Goal: Navigation & Orientation: Find specific page/section

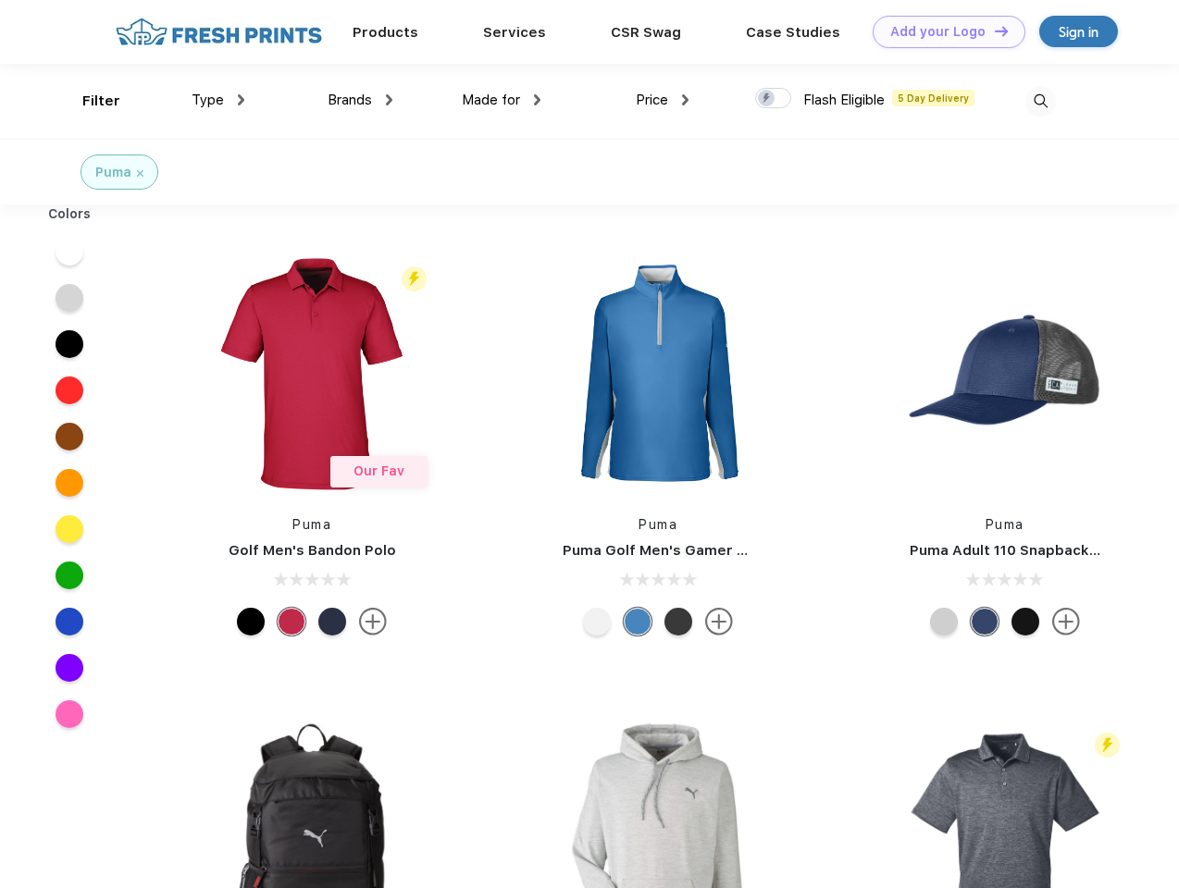
click at [942, 31] on link "Add your Logo Design Tool" at bounding box center [949, 32] width 153 height 32
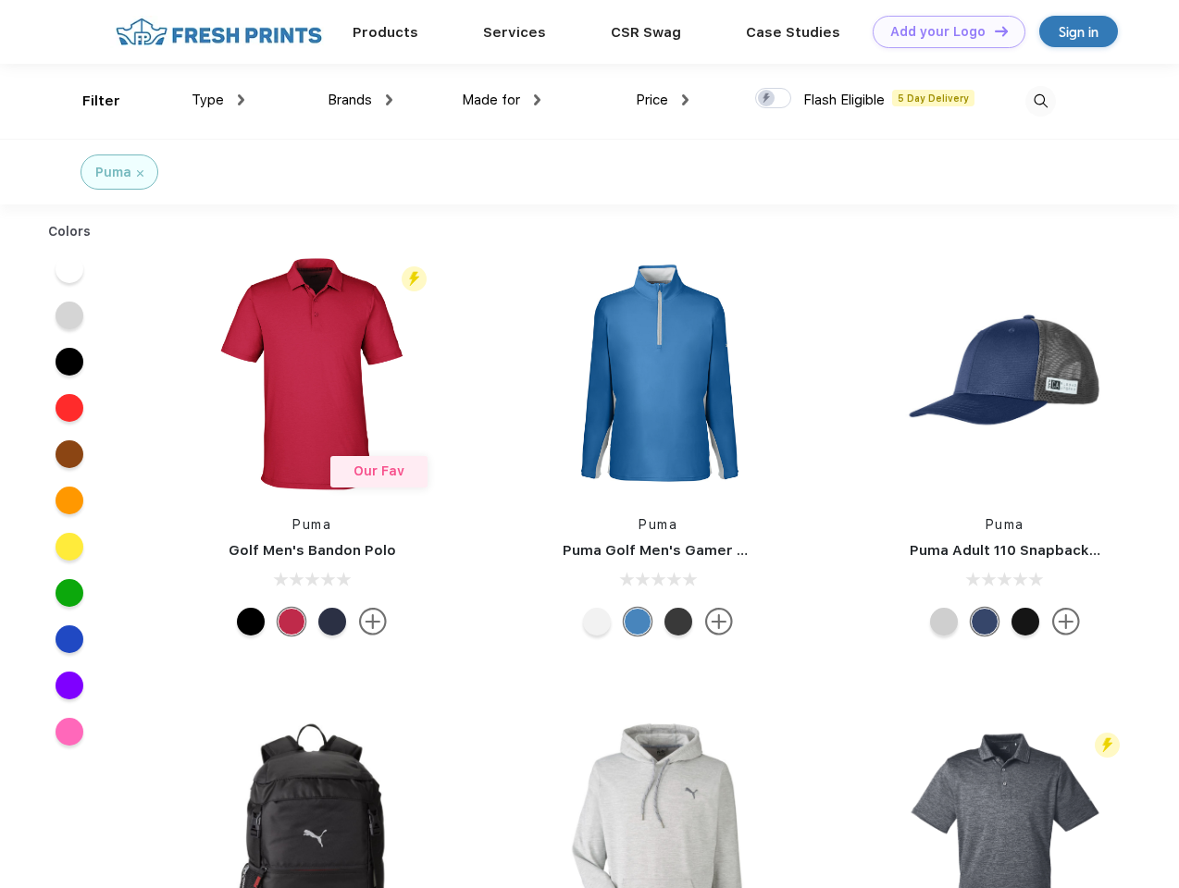
click at [0, 0] on div "Design Tool" at bounding box center [0, 0] width 0 height 0
click at [993, 31] on link "Add your Logo Design Tool" at bounding box center [949, 32] width 153 height 32
click at [89, 101] on div "Filter" at bounding box center [101, 101] width 38 height 21
click at [218, 100] on span "Type" at bounding box center [208, 100] width 32 height 17
click at [360, 100] on span "Brands" at bounding box center [350, 100] width 44 height 17
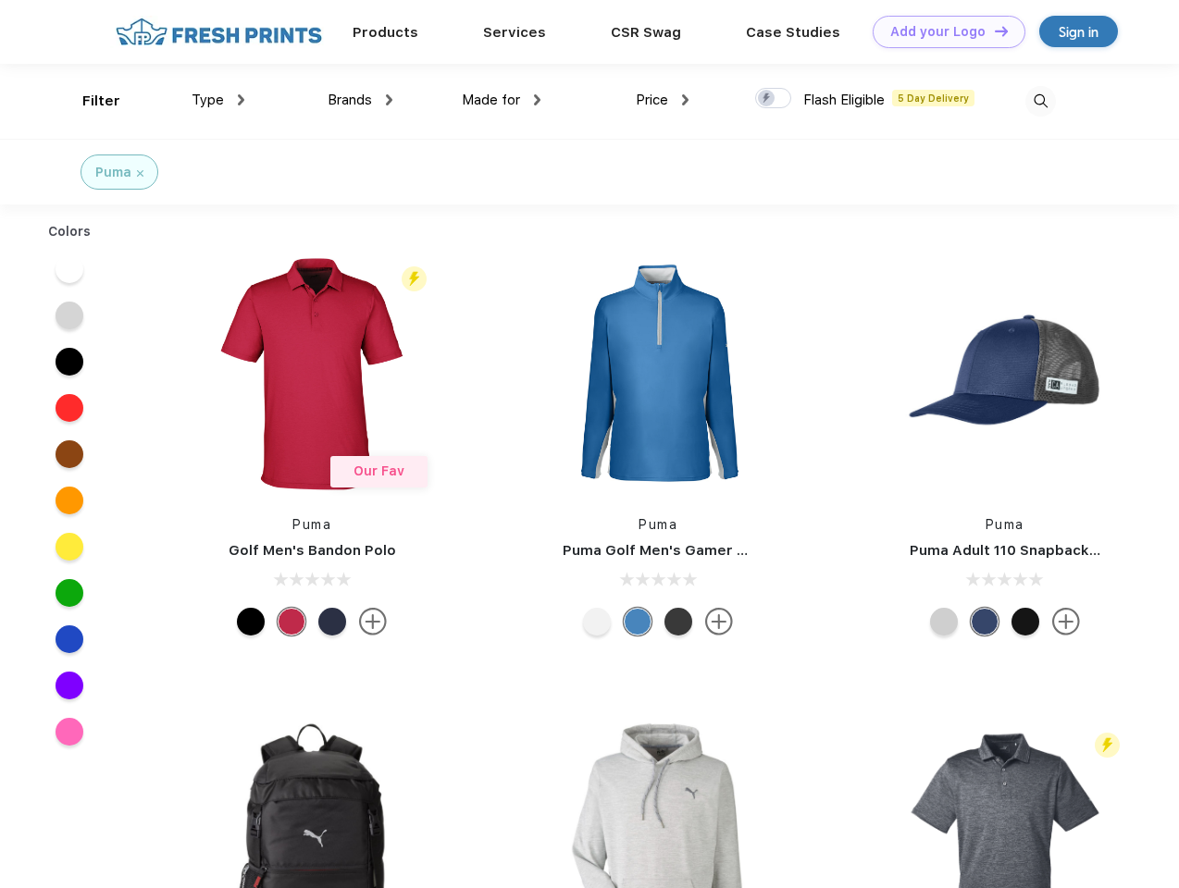
click at [502, 100] on span "Made for" at bounding box center [491, 100] width 58 height 17
click at [663, 100] on span "Price" at bounding box center [652, 100] width 32 height 17
click at [774, 99] on div at bounding box center [773, 98] width 36 height 20
click at [767, 99] on input "checkbox" at bounding box center [761, 93] width 12 height 12
click at [1040, 101] on img at bounding box center [1040, 101] width 31 height 31
